Goal: Task Accomplishment & Management: Use online tool/utility

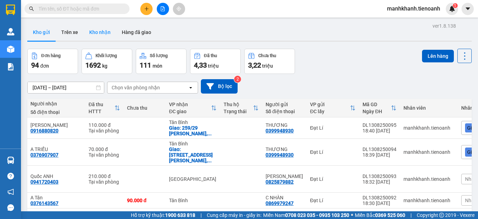
click at [95, 31] on button "Kho nhận" at bounding box center [100, 32] width 33 height 17
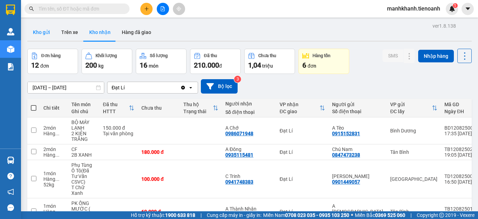
click at [41, 34] on button "Kho gửi" at bounding box center [41, 32] width 28 height 17
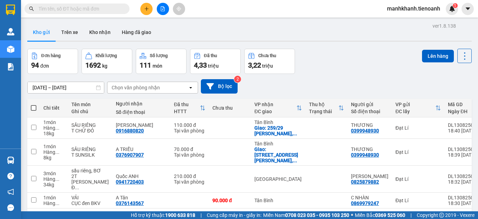
click at [32, 108] on span at bounding box center [34, 108] width 6 height 6
click at [34, 104] on input "checkbox" at bounding box center [34, 104] width 0 height 0
checkbox input "true"
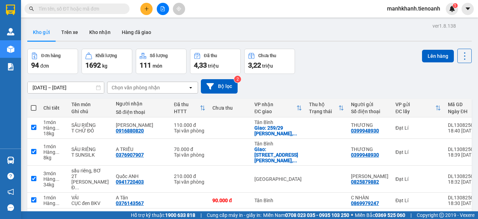
checkbox input "true"
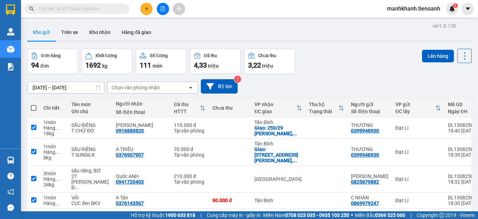
checkbox input "true"
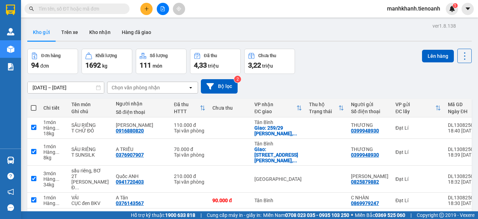
checkbox input "true"
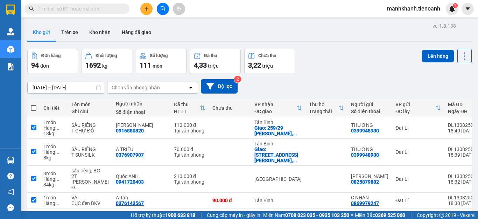
checkbox input "true"
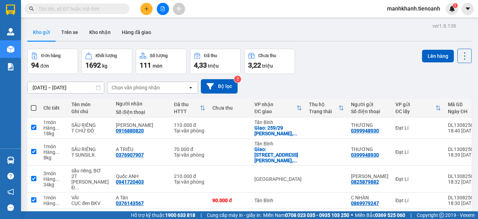
checkbox input "true"
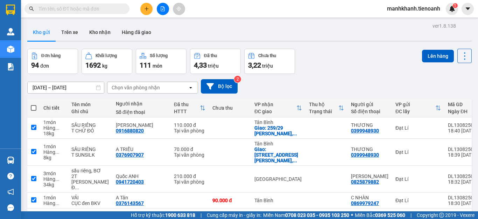
checkbox input "true"
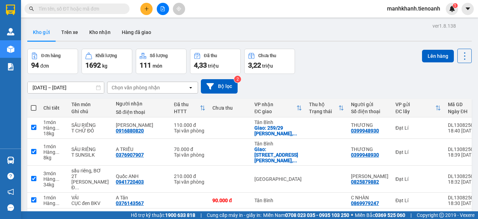
checkbox input "true"
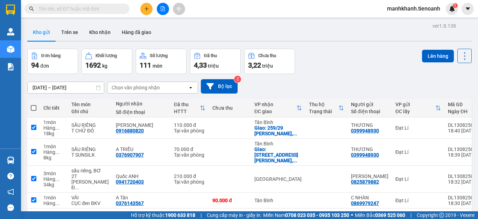
checkbox input "true"
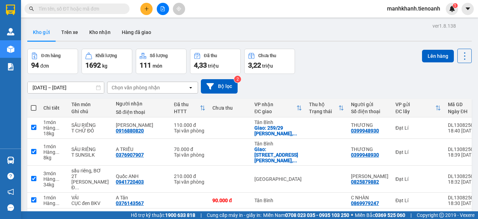
checkbox input "true"
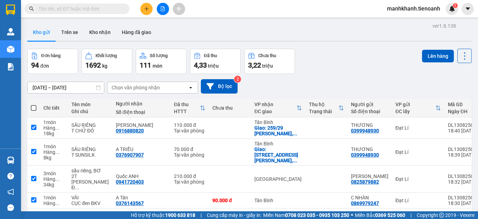
checkbox input "true"
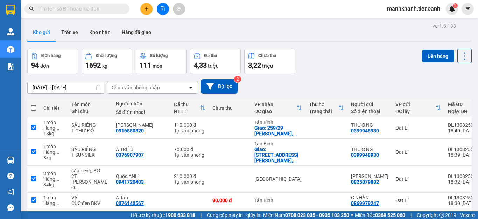
checkbox input "true"
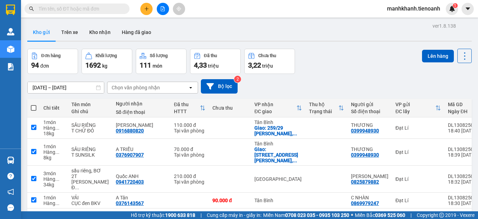
checkbox input "true"
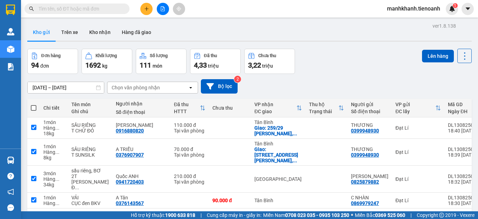
checkbox input "true"
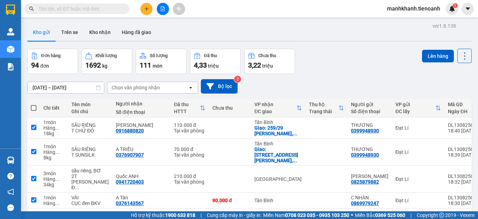
checkbox input "true"
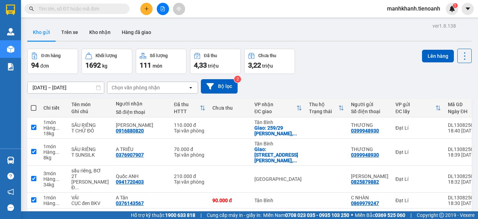
checkbox input "true"
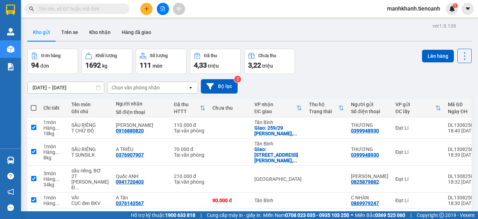
checkbox input "true"
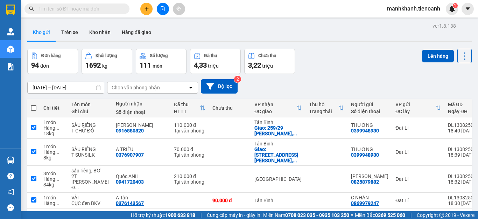
checkbox input "true"
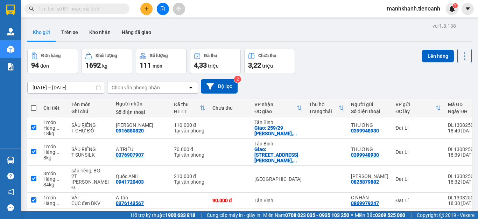
checkbox input "true"
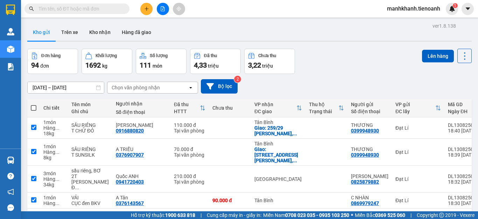
checkbox input "true"
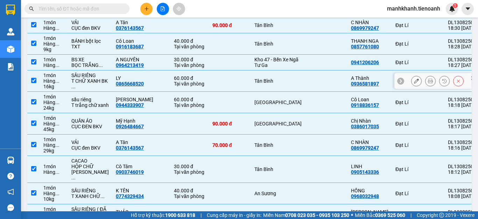
scroll to position [210, 0]
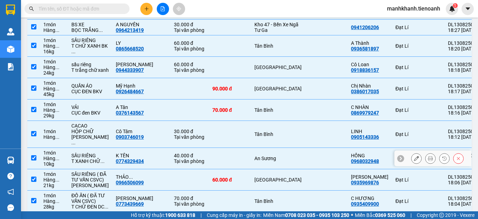
click at [32, 158] on input "checkbox" at bounding box center [33, 157] width 5 height 5
checkbox input "false"
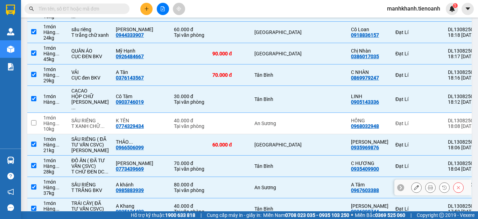
scroll to position [280, 0]
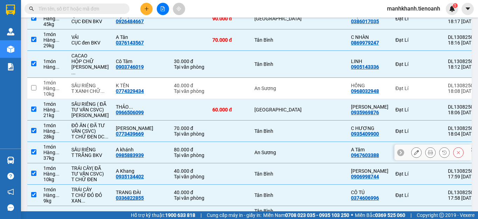
click at [35, 163] on td at bounding box center [33, 152] width 13 height 21
checkbox input "false"
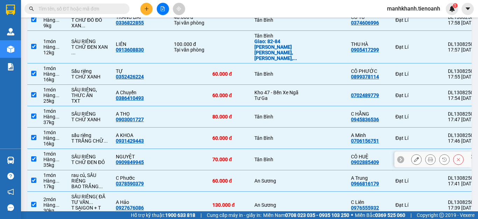
scroll to position [490, 0]
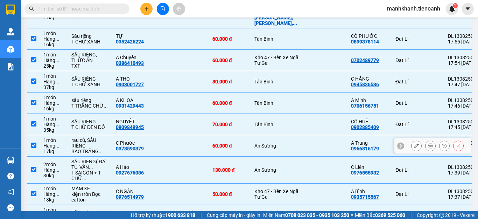
click at [35, 148] on input "checkbox" at bounding box center [33, 144] width 5 height 5
checkbox input "false"
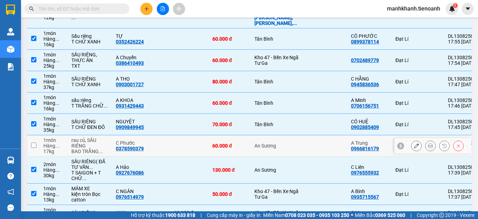
scroll to position [525, 0]
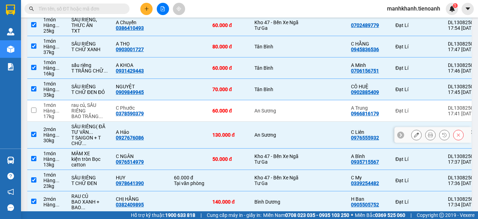
click at [35, 137] on input "checkbox" at bounding box center [33, 134] width 5 height 5
checkbox input "false"
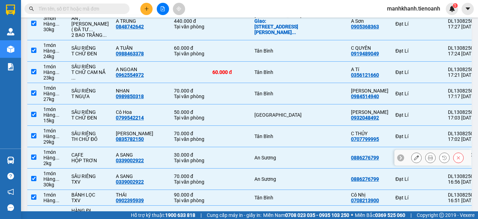
scroll to position [840, 0]
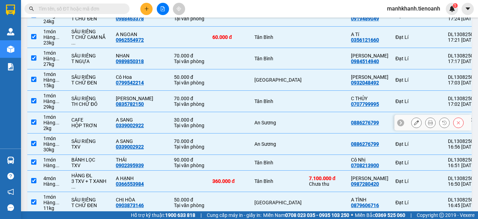
click at [33, 125] on input "checkbox" at bounding box center [33, 121] width 5 height 5
checkbox input "false"
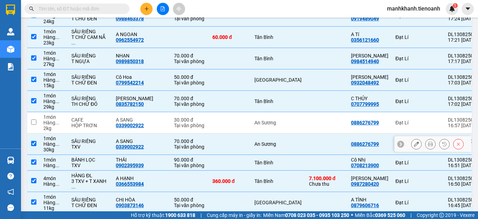
click at [33, 146] on input "checkbox" at bounding box center [33, 143] width 5 height 5
checkbox input "false"
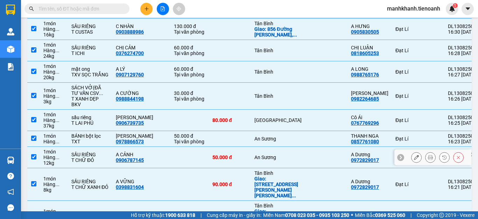
scroll to position [1155, 0]
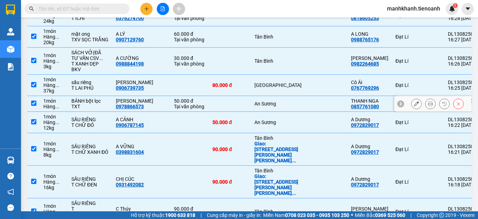
click at [35, 106] on input "checkbox" at bounding box center [33, 102] width 5 height 5
checkbox input "false"
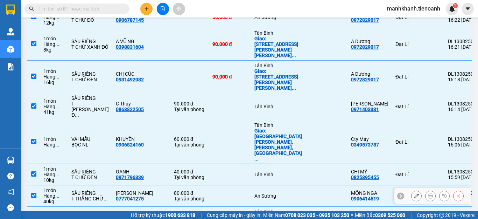
scroll to position [1295, 0]
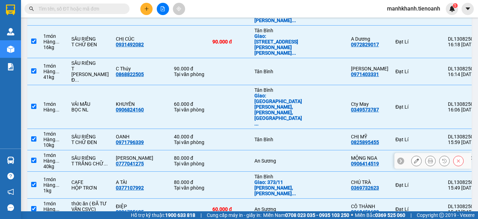
click at [37, 170] on td at bounding box center [33, 160] width 13 height 21
checkbox input "false"
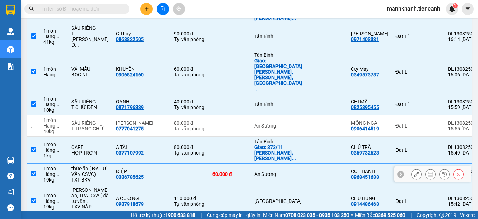
scroll to position [1365, 0]
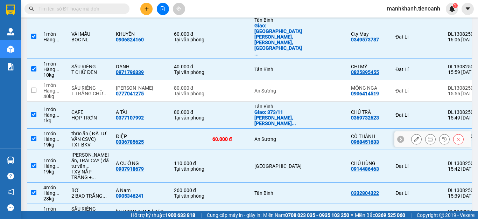
click at [33, 141] on input "checkbox" at bounding box center [33, 138] width 5 height 5
checkbox input "false"
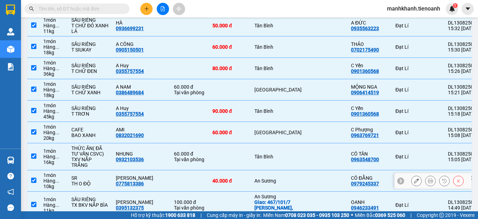
scroll to position [1610, 0]
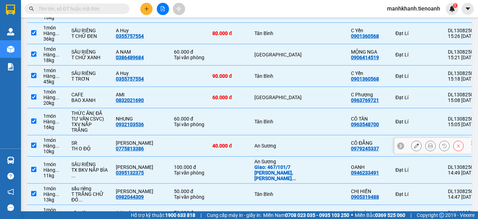
click at [35, 148] on input "checkbox" at bounding box center [33, 144] width 5 height 5
checkbox input "false"
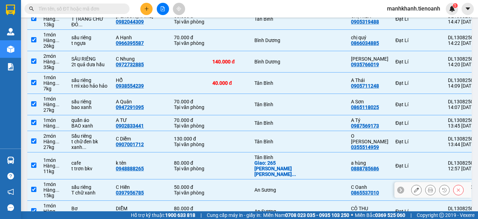
scroll to position [1820, 0]
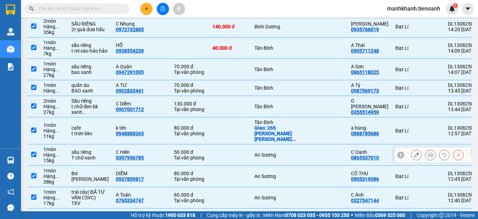
click at [31, 157] on input "checkbox" at bounding box center [33, 154] width 5 height 5
checkbox input "false"
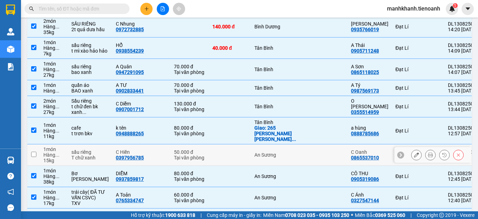
scroll to position [1855, 0]
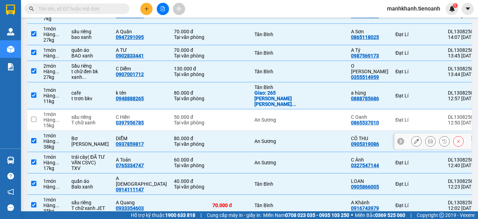
click at [34, 149] on td at bounding box center [33, 141] width 13 height 21
checkbox input "false"
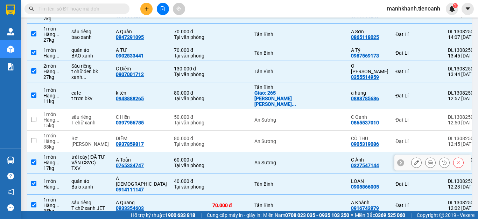
click at [36, 169] on td at bounding box center [33, 162] width 13 height 21
checkbox input "false"
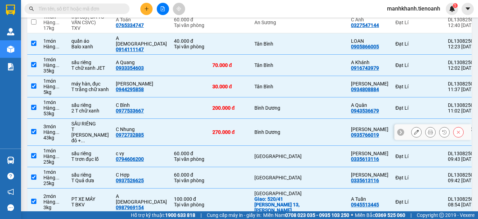
scroll to position [2065, 0]
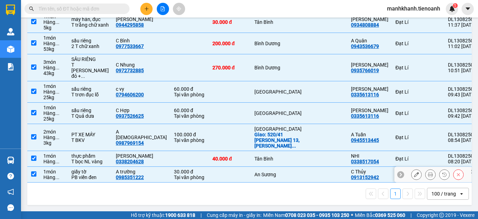
click at [34, 176] on input "checkbox" at bounding box center [33, 173] width 5 height 5
checkbox input "false"
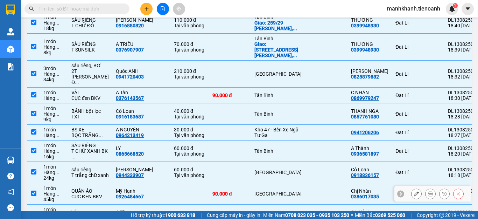
scroll to position [35, 0]
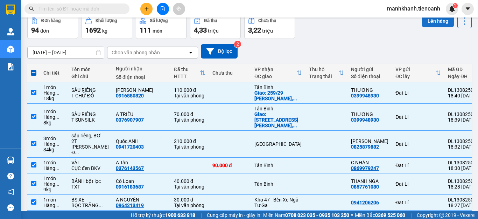
click at [433, 26] on button "Lên hàng" at bounding box center [438, 21] width 32 height 13
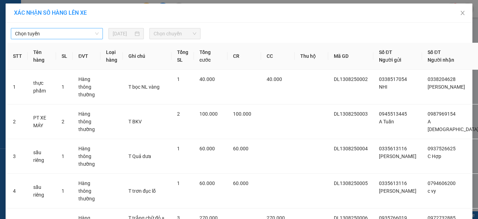
click at [57, 29] on span "Chọn tuyến" at bounding box center [57, 33] width 84 height 10
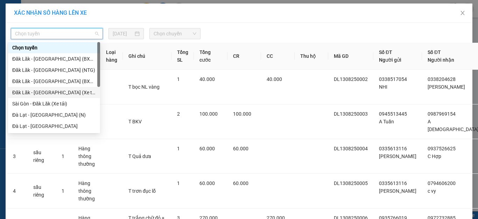
click at [42, 95] on div "Đăk Lăk - [GEOGRAPHIC_DATA] (Xe tải)" at bounding box center [54, 93] width 84 height 8
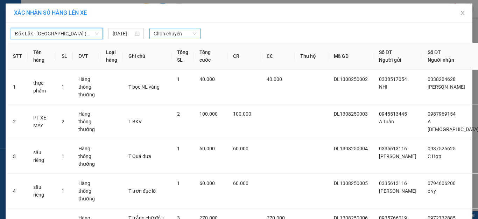
click at [167, 34] on span "Chọn chuyến" at bounding box center [175, 33] width 43 height 10
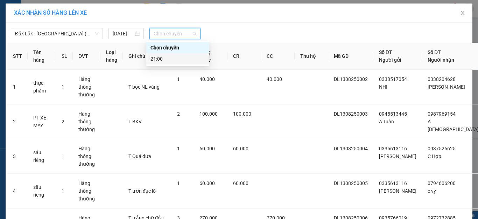
click at [164, 60] on div "21:00" at bounding box center [177, 59] width 55 height 8
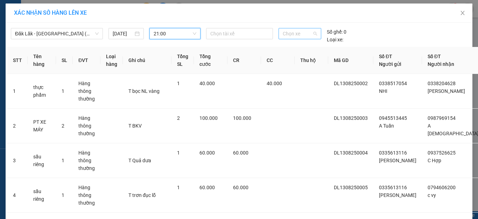
click at [290, 35] on span "Chọn xe" at bounding box center [300, 33] width 34 height 10
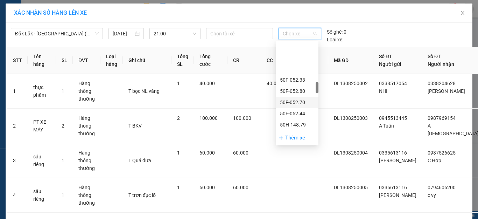
scroll to position [350, 0]
click at [297, 103] on div "50H-080.78" at bounding box center [297, 101] width 34 height 8
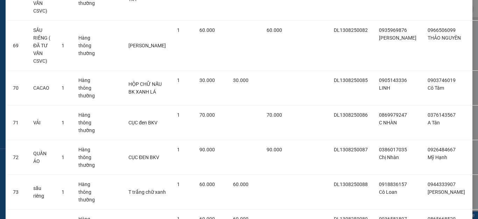
scroll to position [2697, 0]
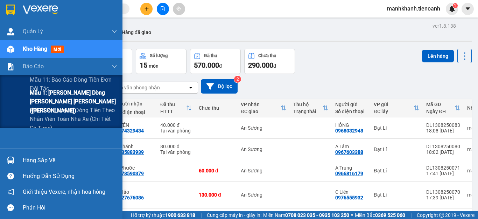
click at [68, 101] on span "Mẫu 1: Báo cáo dòng tiền theo nhân viên ([PERSON_NAME])" at bounding box center [73, 101] width 87 height 26
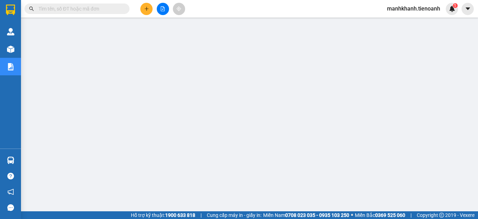
scroll to position [58, 0]
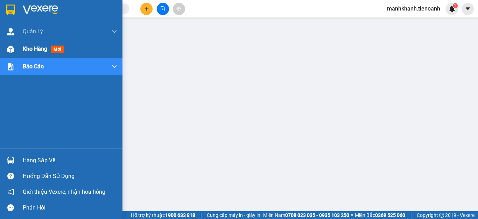
click at [38, 48] on span "Kho hàng" at bounding box center [35, 48] width 24 height 7
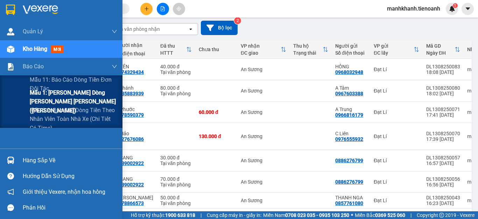
click at [67, 99] on span "Mẫu 1: Báo cáo dòng tiền theo nhân viên ([PERSON_NAME])" at bounding box center [73, 101] width 87 height 26
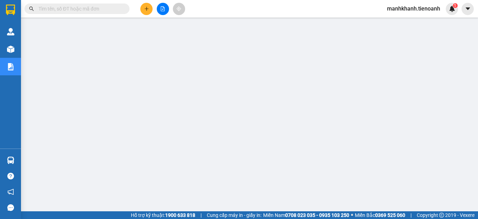
scroll to position [111, 0]
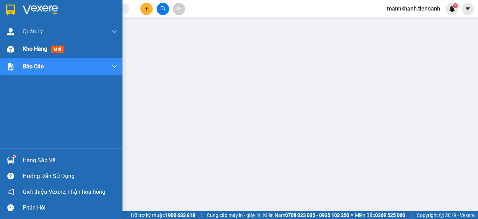
click at [35, 50] on span "Kho hàng" at bounding box center [35, 48] width 24 height 7
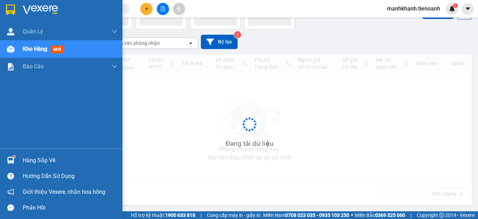
scroll to position [44, 0]
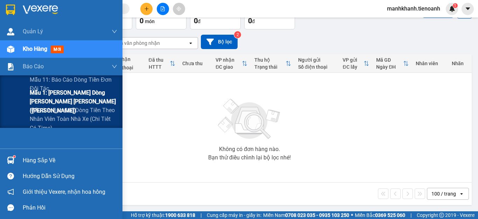
click at [61, 99] on span "Mẫu 1: Báo cáo dòng tiền theo nhân viên ([PERSON_NAME])" at bounding box center [73, 101] width 87 height 26
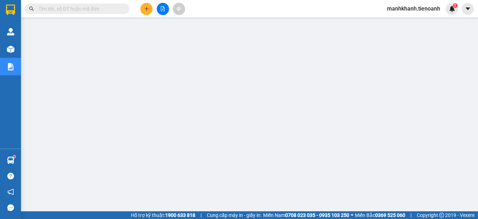
scroll to position [122, 0]
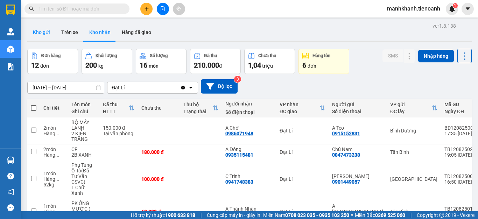
scroll to position [0, 97]
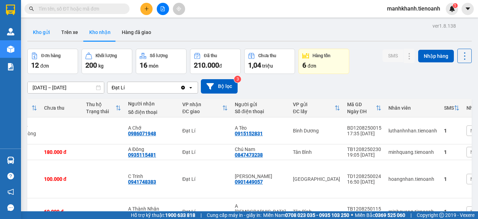
click at [42, 33] on button "Kho gửi" at bounding box center [41, 32] width 28 height 17
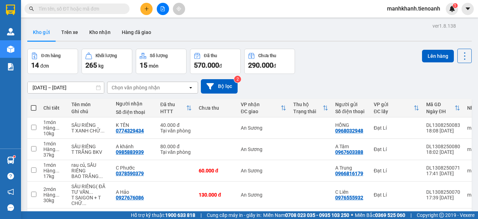
click at [32, 108] on span at bounding box center [34, 108] width 6 height 6
click at [34, 104] on input "checkbox" at bounding box center [34, 104] width 0 height 0
checkbox input "true"
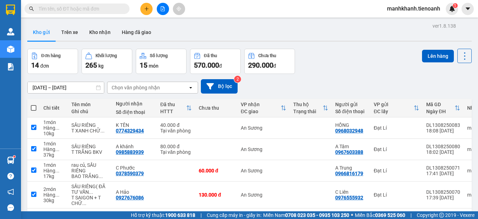
checkbox input "true"
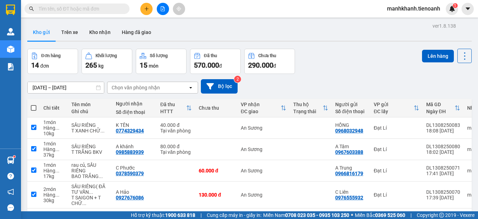
checkbox input "true"
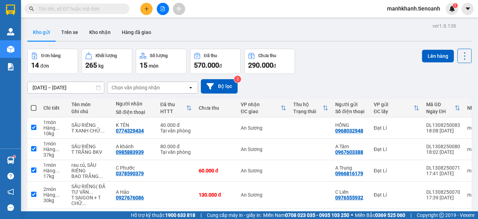
checkbox input "true"
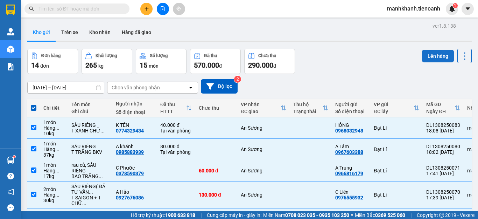
click at [431, 59] on button "Lên hàng" at bounding box center [438, 56] width 32 height 13
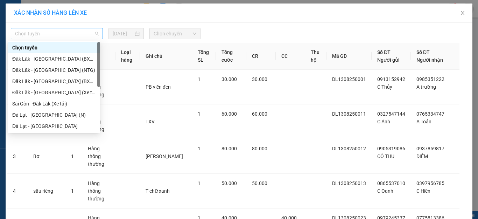
click at [66, 34] on span "Chọn tuyến" at bounding box center [57, 33] width 84 height 10
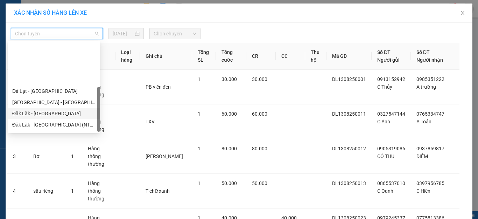
scroll to position [90, 0]
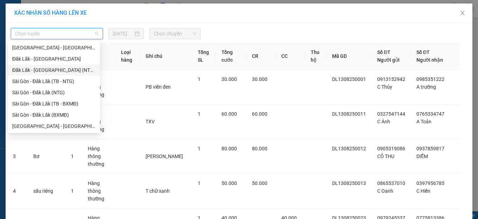
click at [46, 70] on div "Đăk Lăk - [GEOGRAPHIC_DATA] (NTG - TB)" at bounding box center [54, 70] width 84 height 8
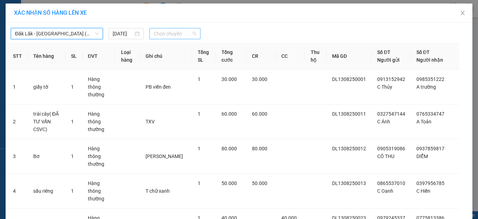
click at [168, 28] on span "Chọn chuyến" at bounding box center [175, 33] width 43 height 10
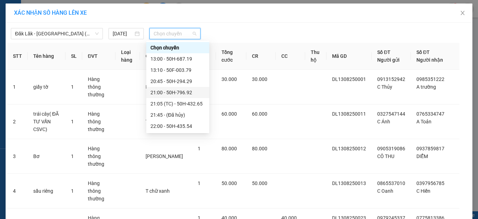
click at [178, 95] on div "21:00 - 50H-796.92" at bounding box center [177, 93] width 55 height 8
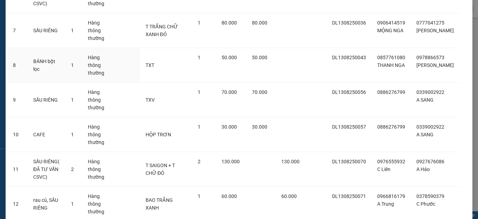
scroll to position [310, 0]
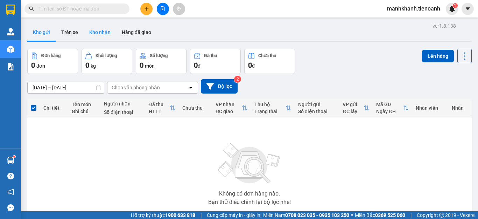
click at [104, 32] on button "Kho nhận" at bounding box center [100, 32] width 33 height 17
